Goal: Information Seeking & Learning: Compare options

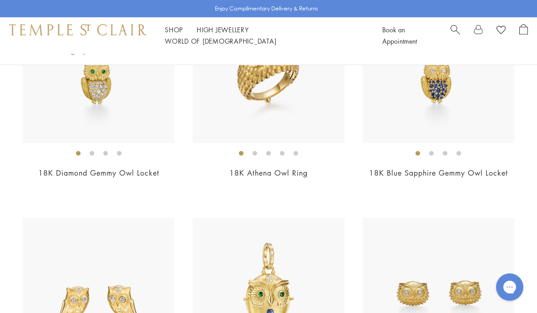
scroll to position [979, 0]
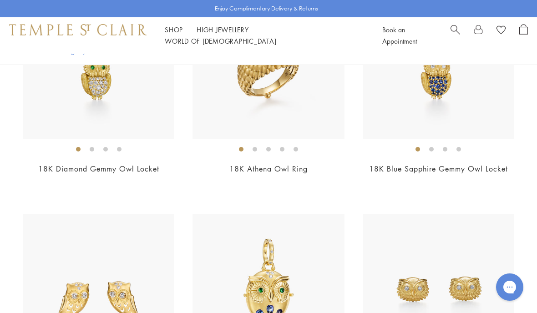
click at [52, 166] on link "18K Diamond Gemmy Owl Locket" at bounding box center [98, 169] width 121 height 10
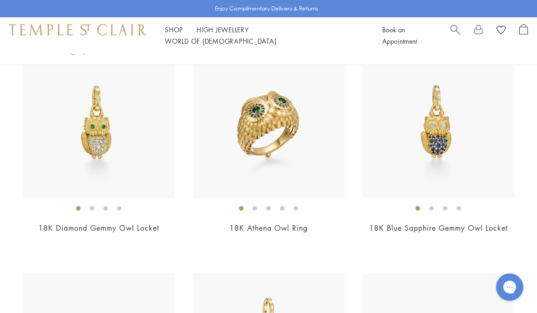
scroll to position [920, 0]
click at [489, 224] on link "18K Blue Sapphire Gemmy Owl Locket" at bounding box center [438, 228] width 139 height 10
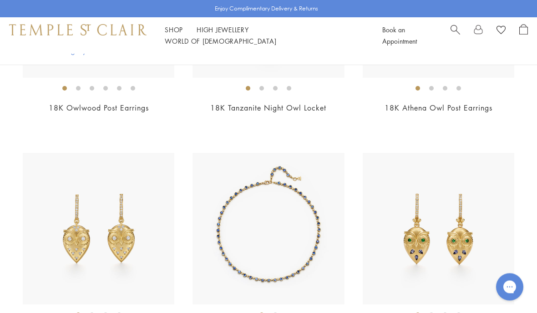
scroll to position [1303, 0]
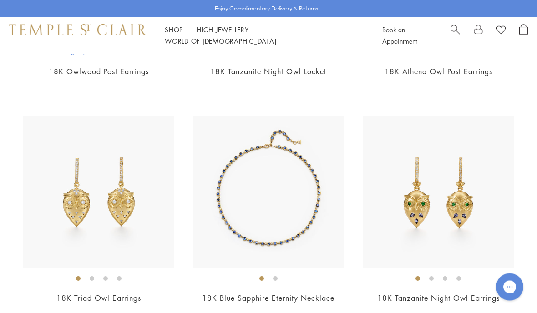
click at [451, 296] on link "18K Tanzanite Night Owl Earrings" at bounding box center [438, 298] width 122 height 10
